Goal: Check status: Check status

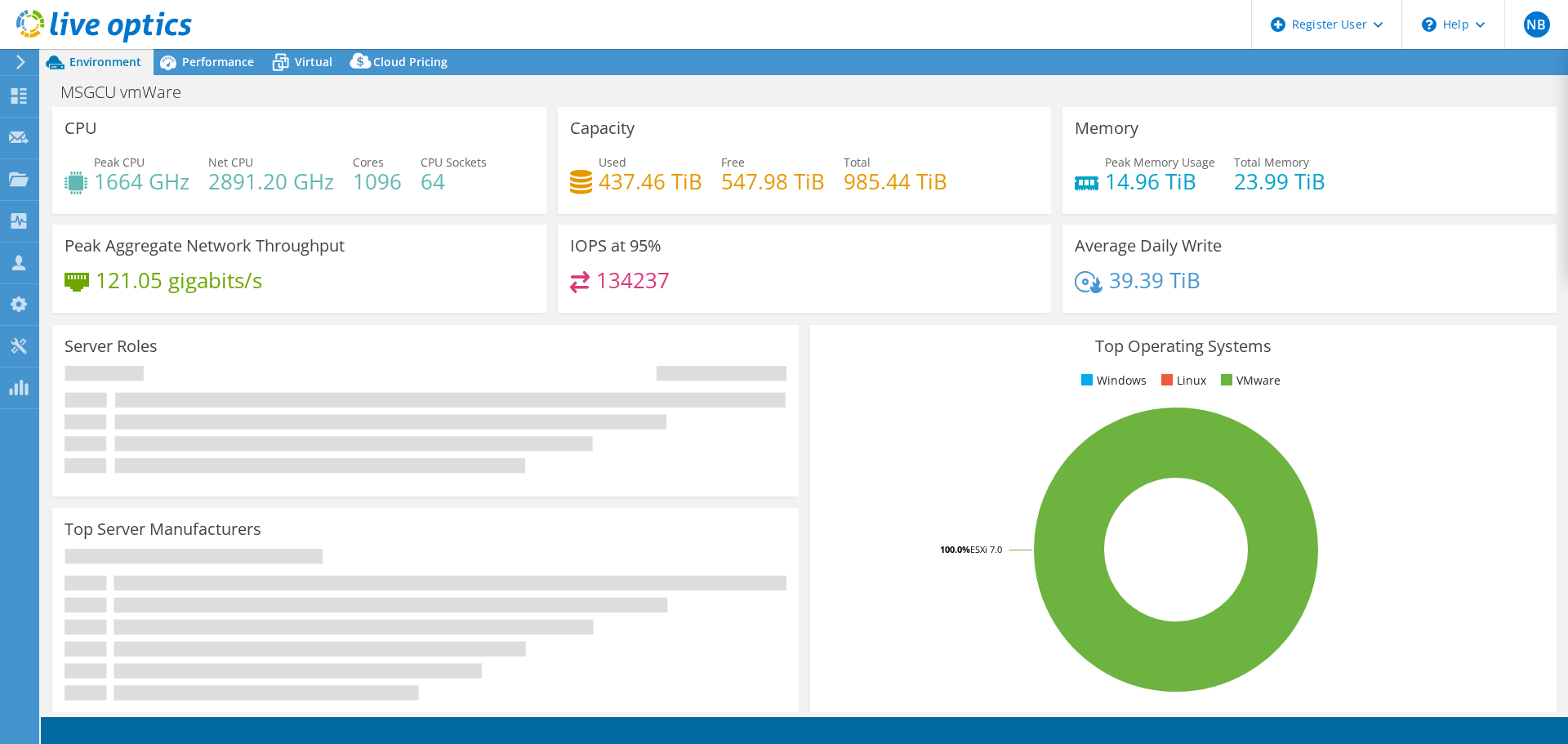
select select "USD"
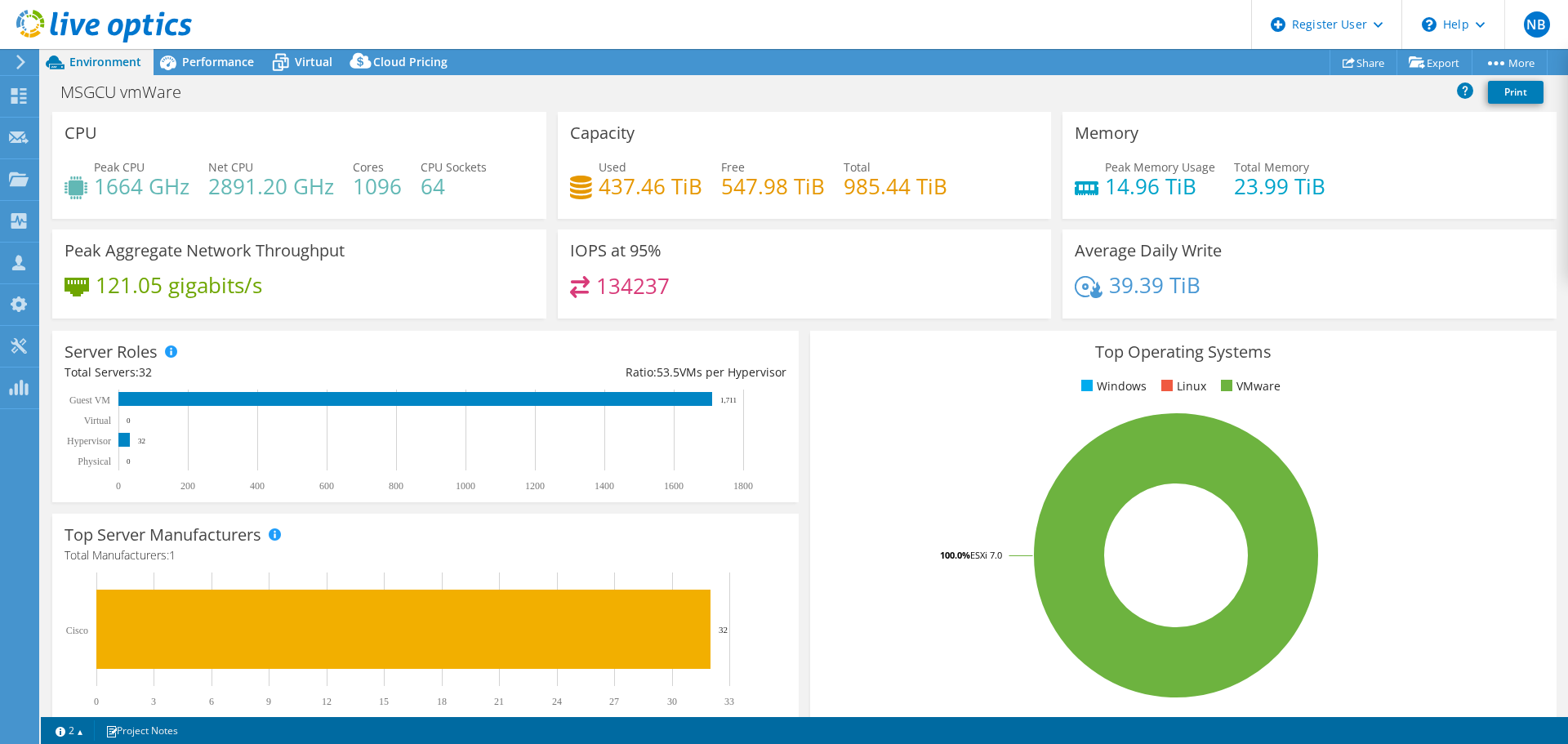
click at [811, 90] on div "MSGCU vmWare Print" at bounding box center [804, 91] width 1527 height 30
click at [213, 64] on span "Performance" at bounding box center [218, 61] width 72 height 15
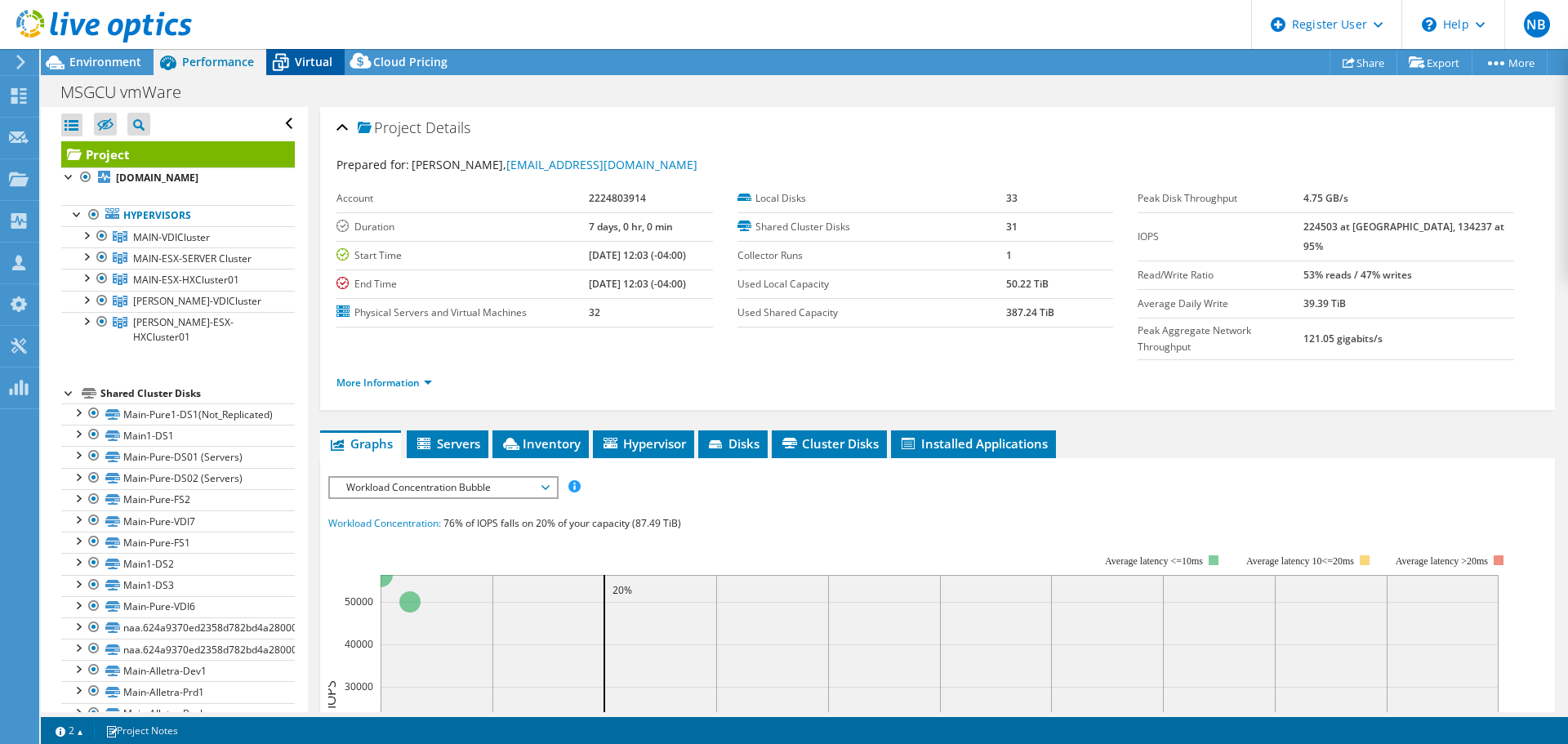
click at [311, 62] on span "Virtual" at bounding box center [314, 61] width 38 height 15
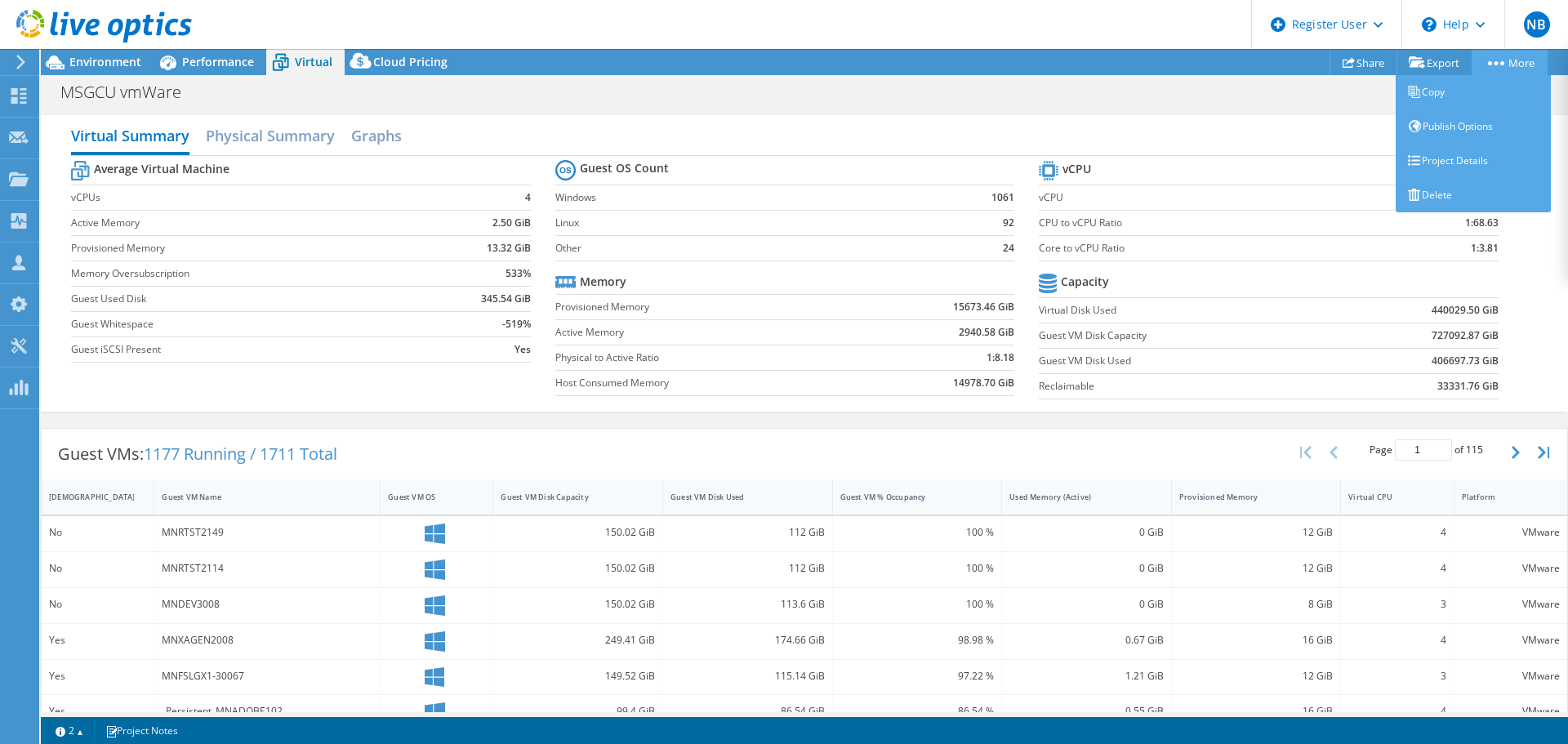
click at [1515, 64] on link "More" at bounding box center [1510, 62] width 76 height 25
click at [1478, 157] on link "Project Details" at bounding box center [1474, 160] width 155 height 34
